Goal: Find specific page/section: Find specific page/section

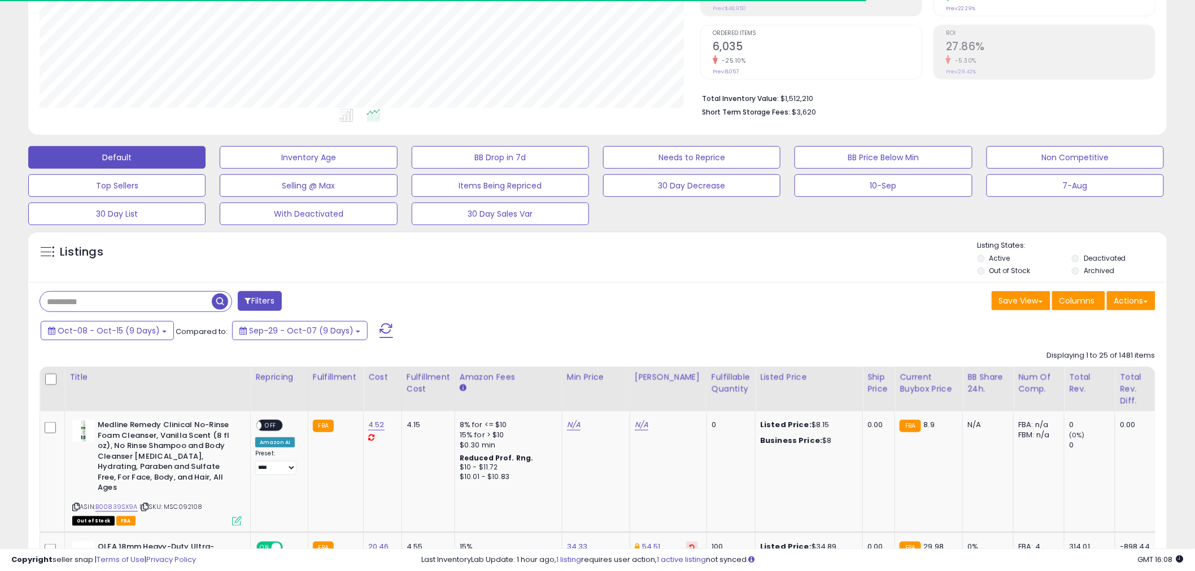
scroll to position [251, 0]
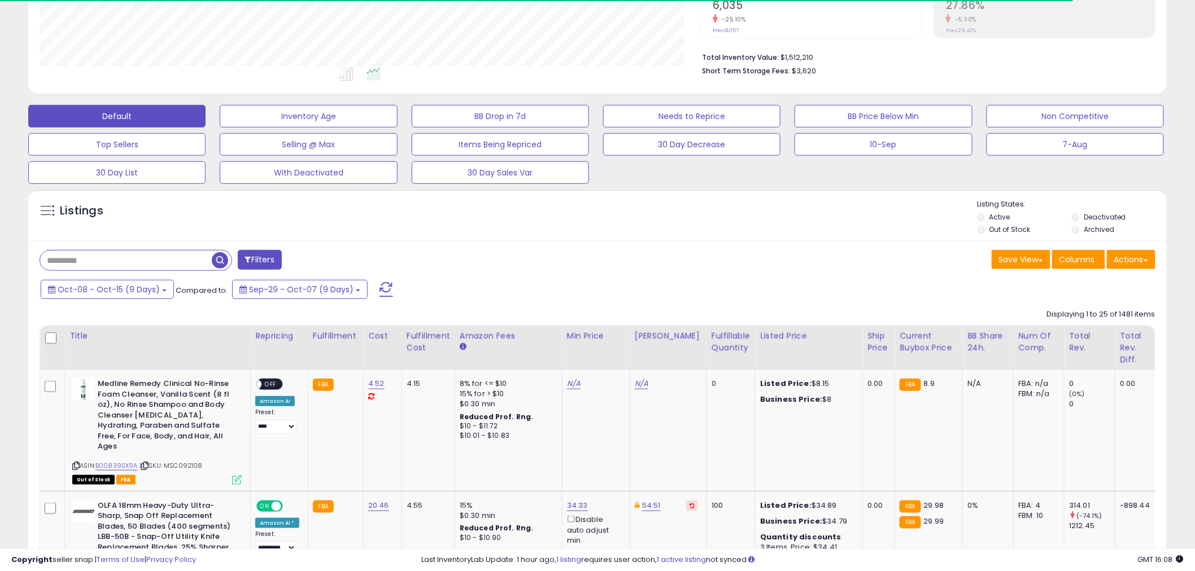
click at [137, 271] on div at bounding box center [136, 260] width 193 height 21
click at [138, 269] on input "text" at bounding box center [158, 261] width 237 height 20
paste input "**********"
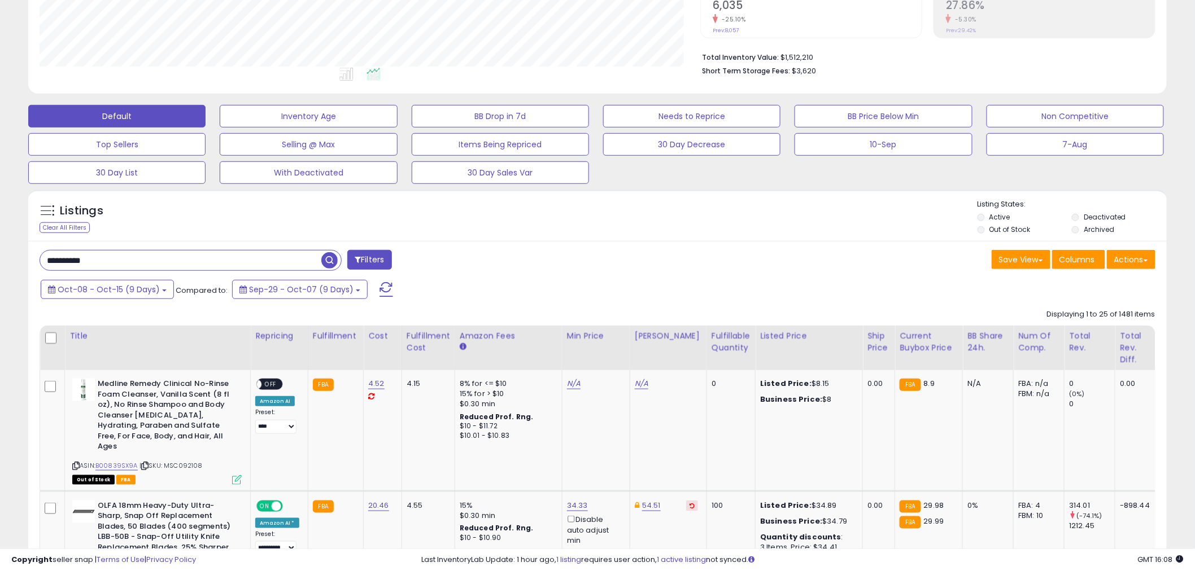
click at [331, 260] on span "button" at bounding box center [329, 260] width 16 height 16
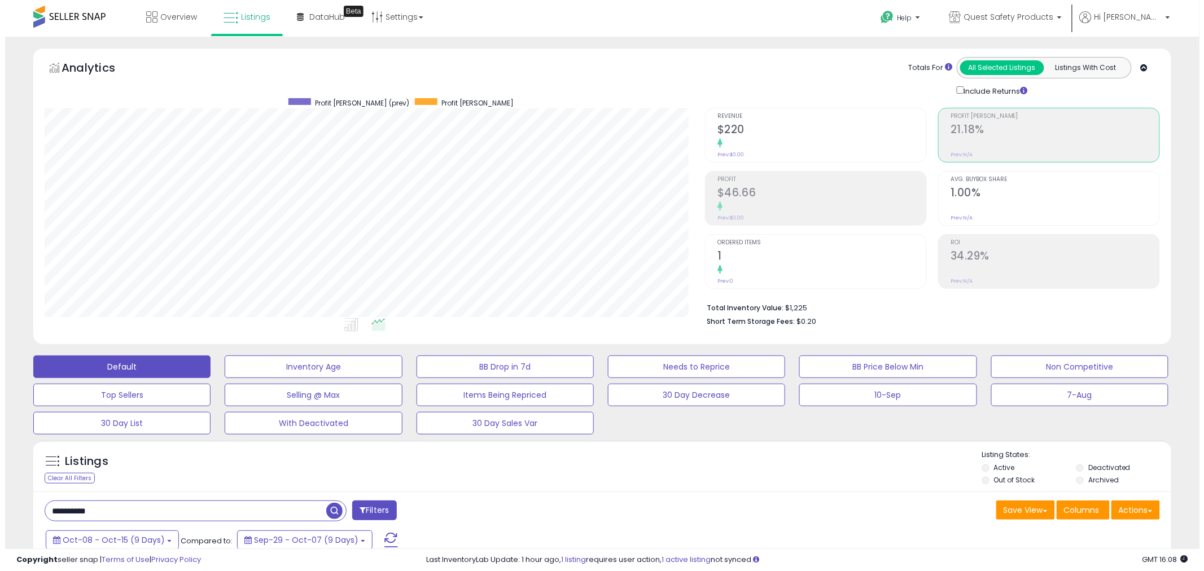
scroll to position [231, 661]
click at [723, 173] on div "Profit $46.66 Prev: $0.00" at bounding box center [817, 197] width 209 height 51
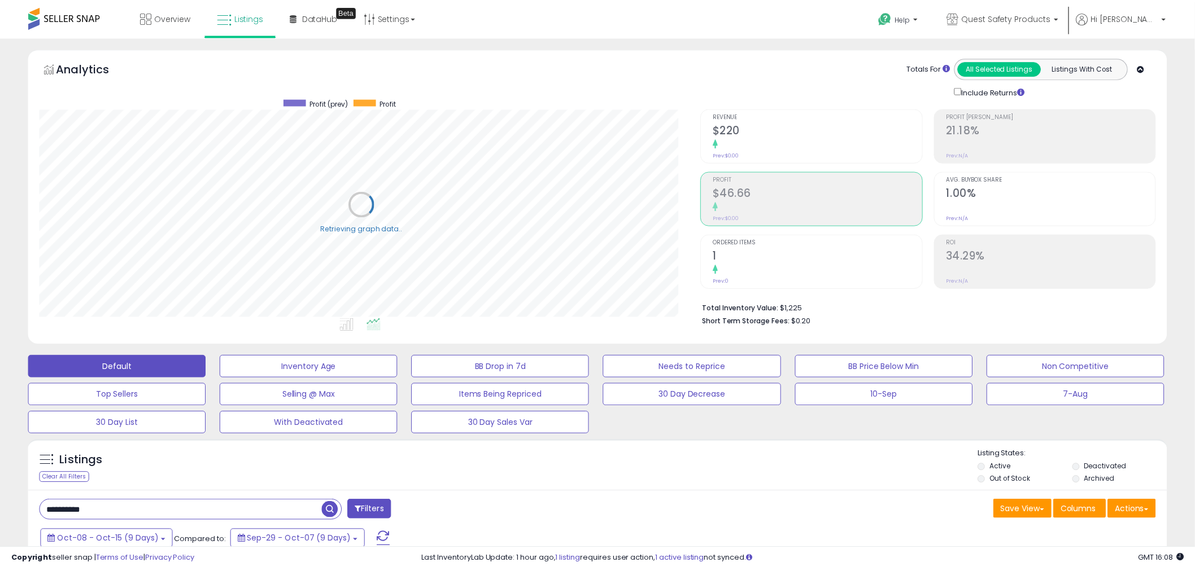
scroll to position [231, 667]
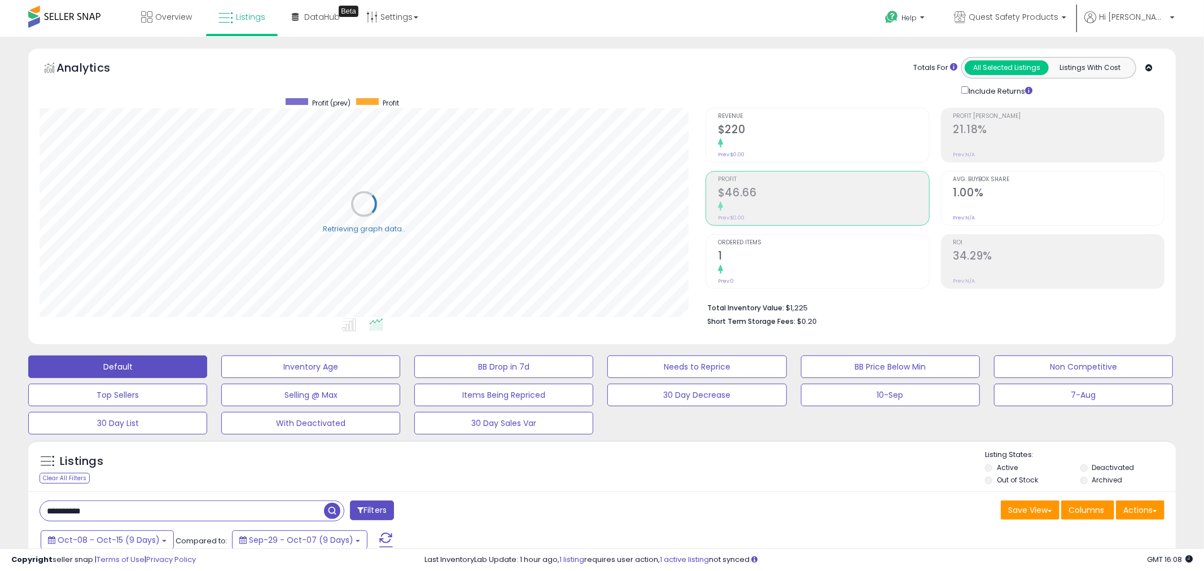
click at [733, 186] on h2 "$46.66" at bounding box center [823, 193] width 211 height 15
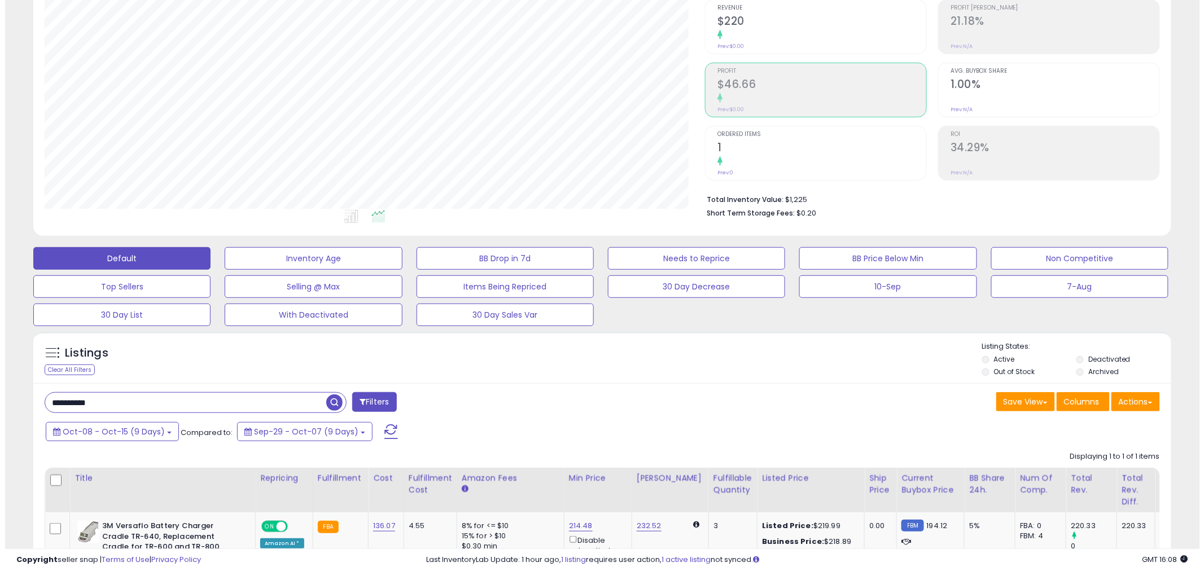
scroll to position [0, 0]
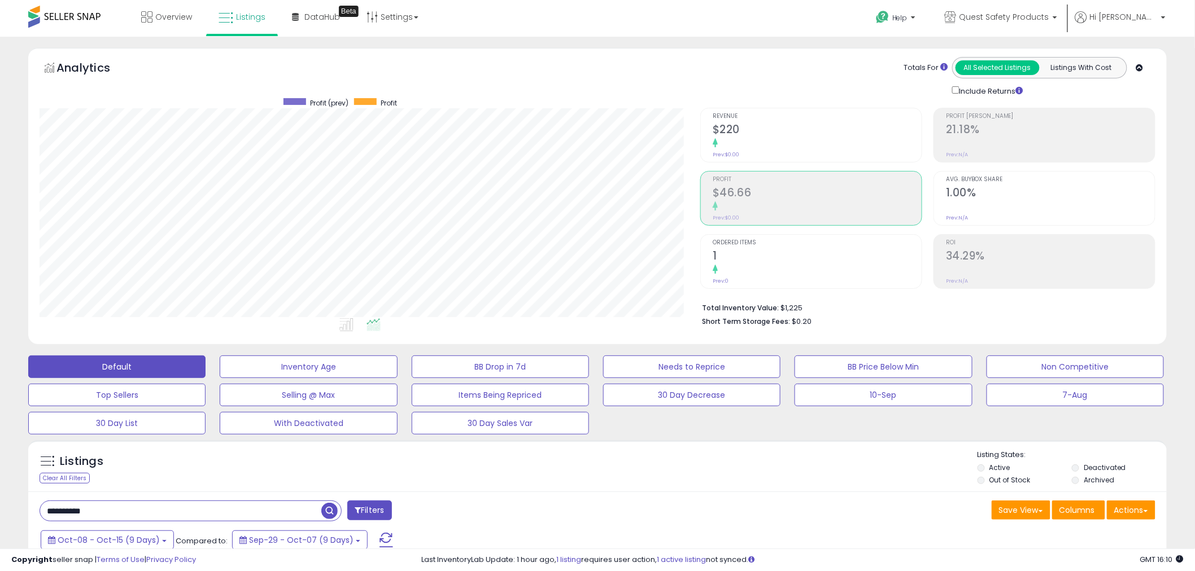
click at [236, 509] on input "**********" at bounding box center [180, 511] width 281 height 20
paste input "text"
type input "**********"
click at [332, 509] on span "button" at bounding box center [329, 511] width 16 height 16
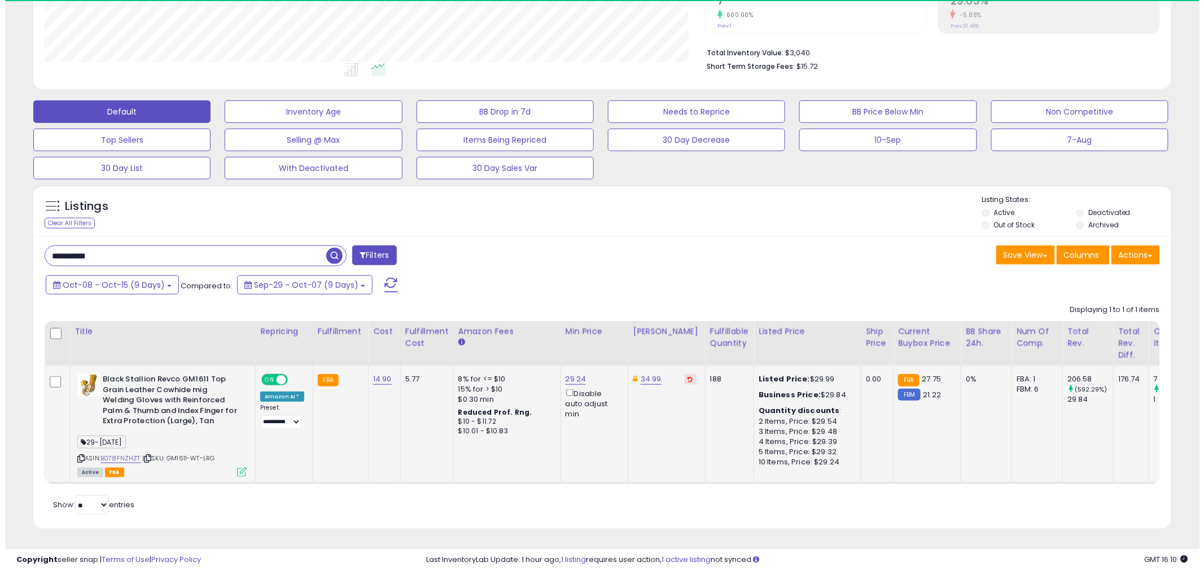
scroll to position [231, 661]
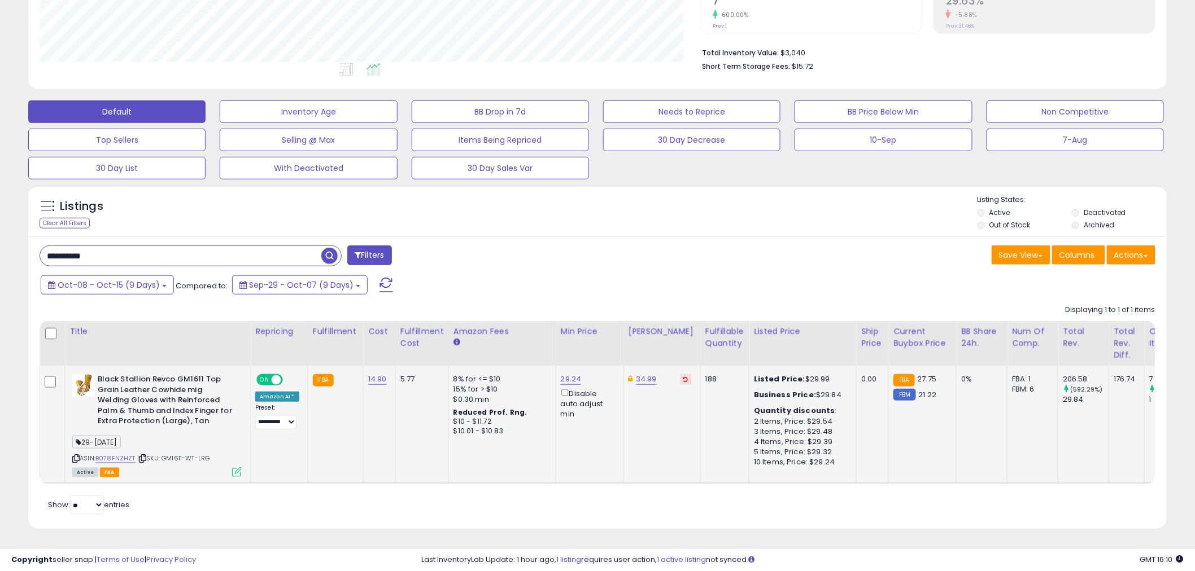
click at [236, 467] on icon at bounding box center [237, 472] width 10 height 10
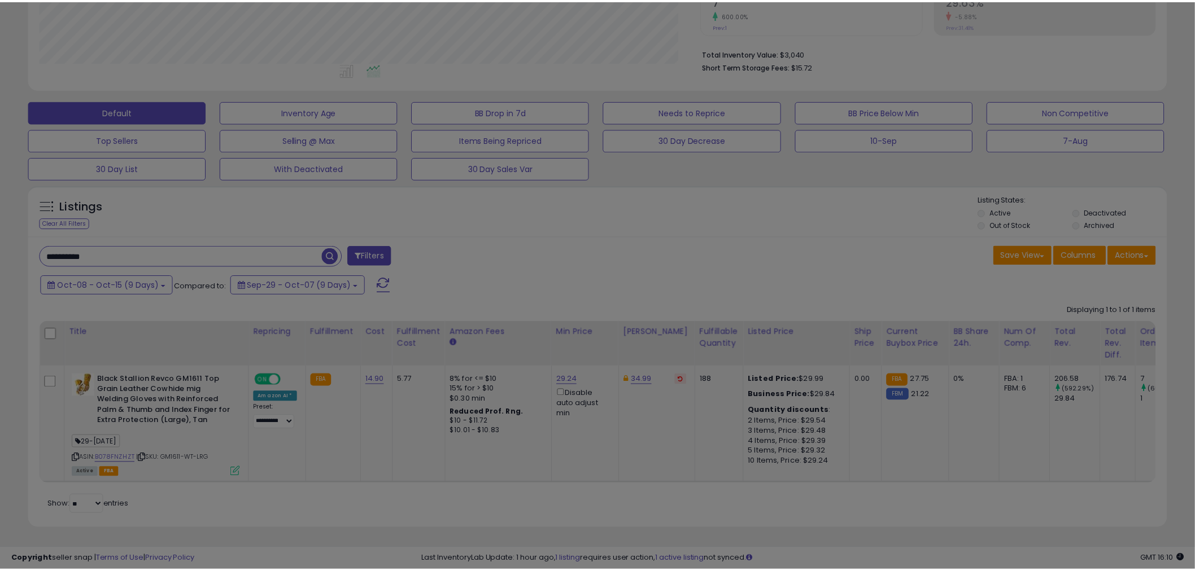
scroll to position [231, 667]
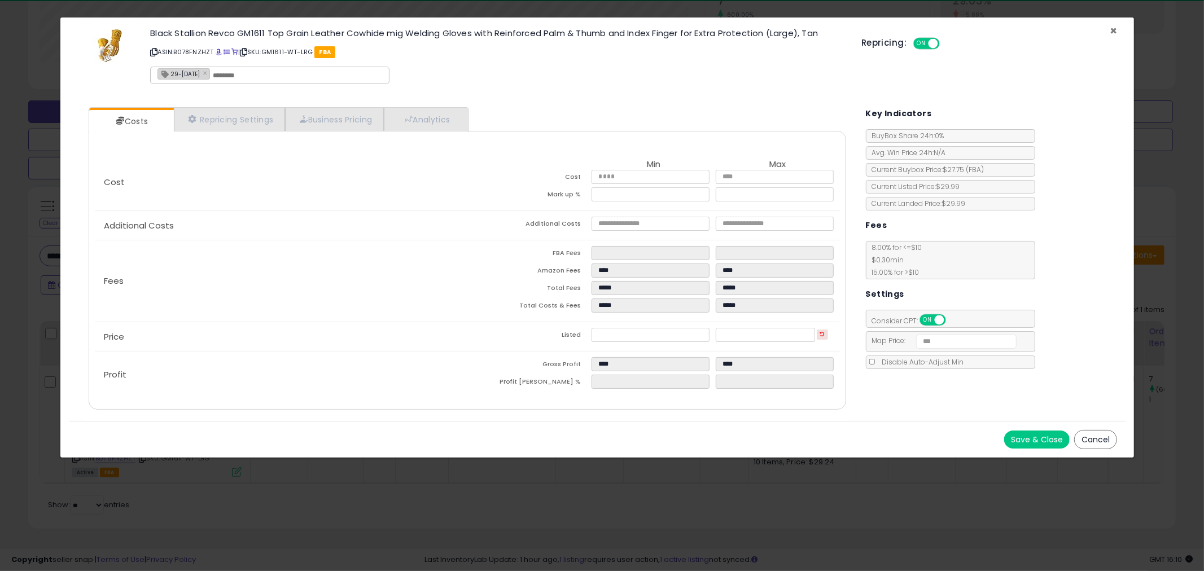
click at [1114, 29] on span "×" at bounding box center [1113, 31] width 7 height 16
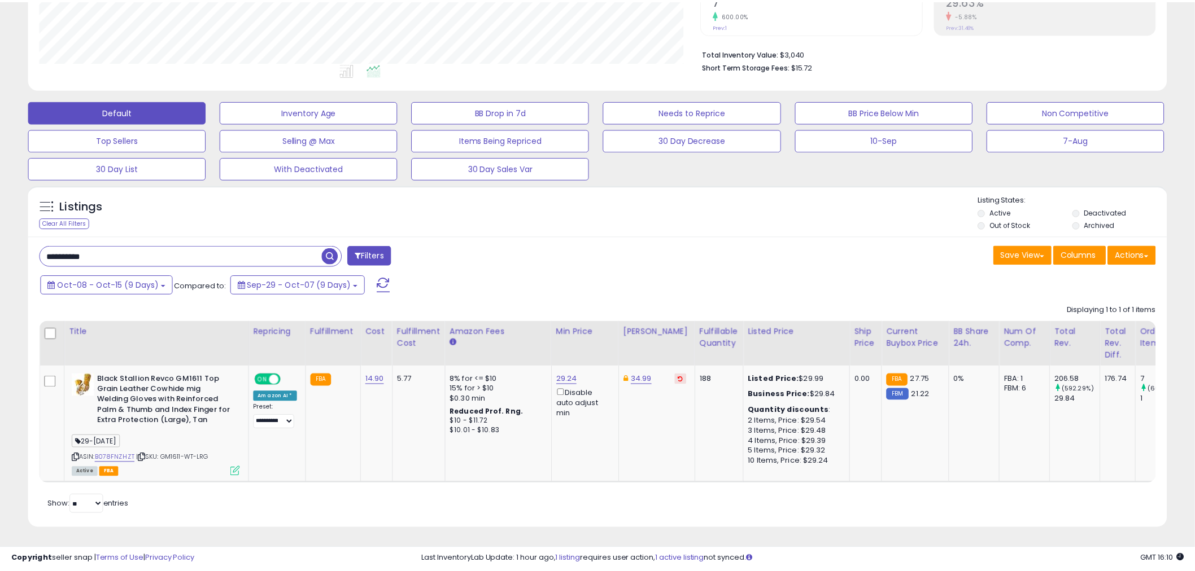
scroll to position [564380, 563949]
